Goal: Register for event/course

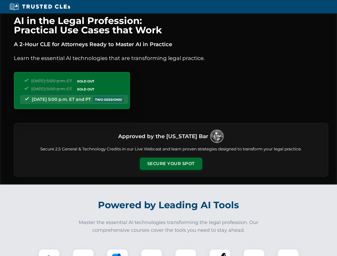
click at [171, 164] on button "Secure Your Spot" at bounding box center [171, 164] width 62 height 12
click at [49, 253] on img at bounding box center [48, 259] width 15 height 15
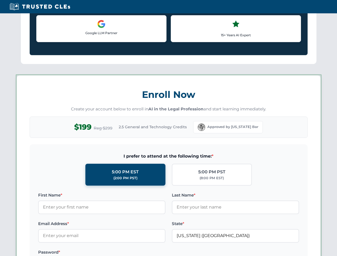
click at [117, 253] on label "Password *" at bounding box center [101, 252] width 127 height 6
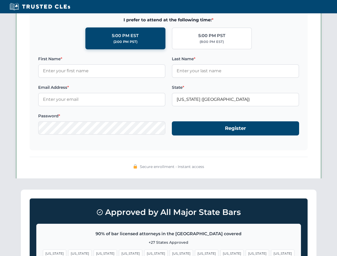
click at [246, 253] on span "[US_STATE]" at bounding box center [257, 254] width 23 height 8
